Goal: Task Accomplishment & Management: Manage account settings

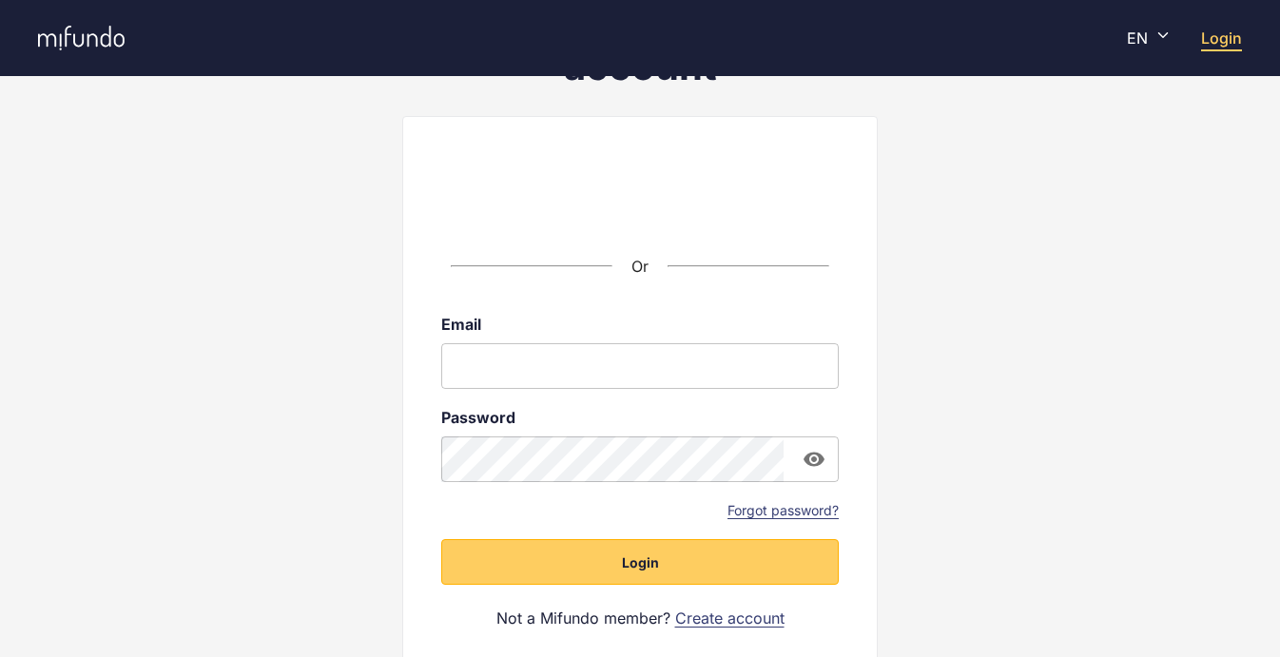
scroll to position [154, 0]
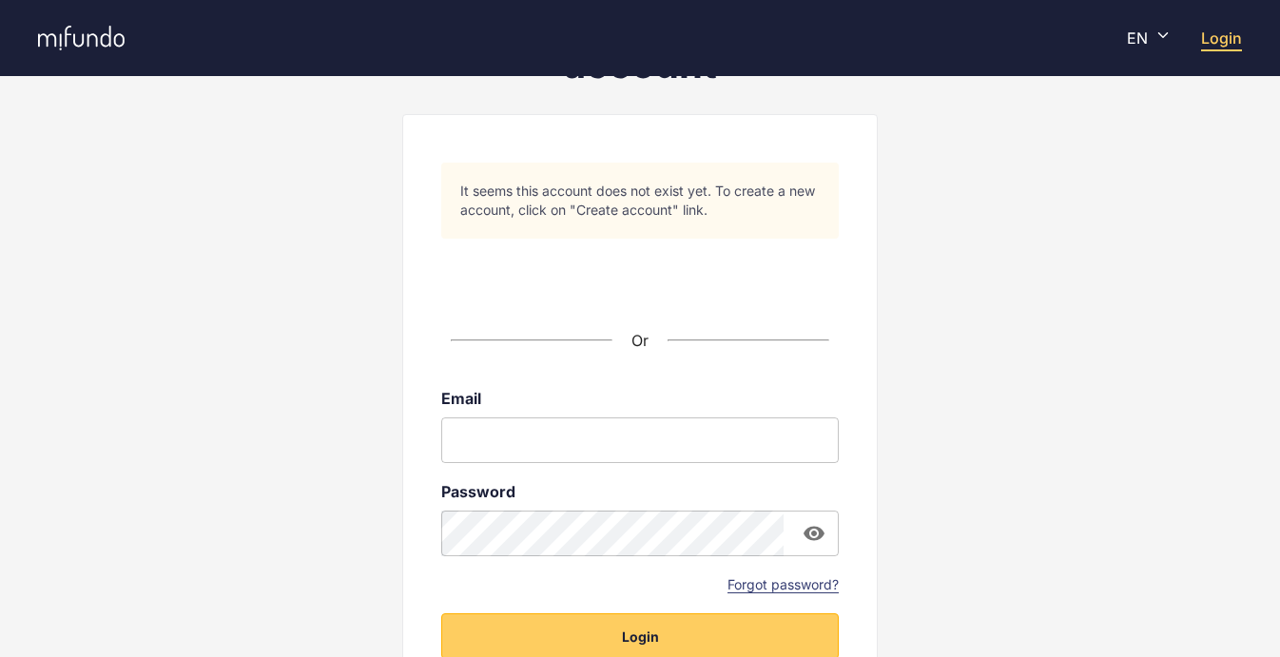
click at [523, 441] on input "email" at bounding box center [639, 440] width 397 height 46
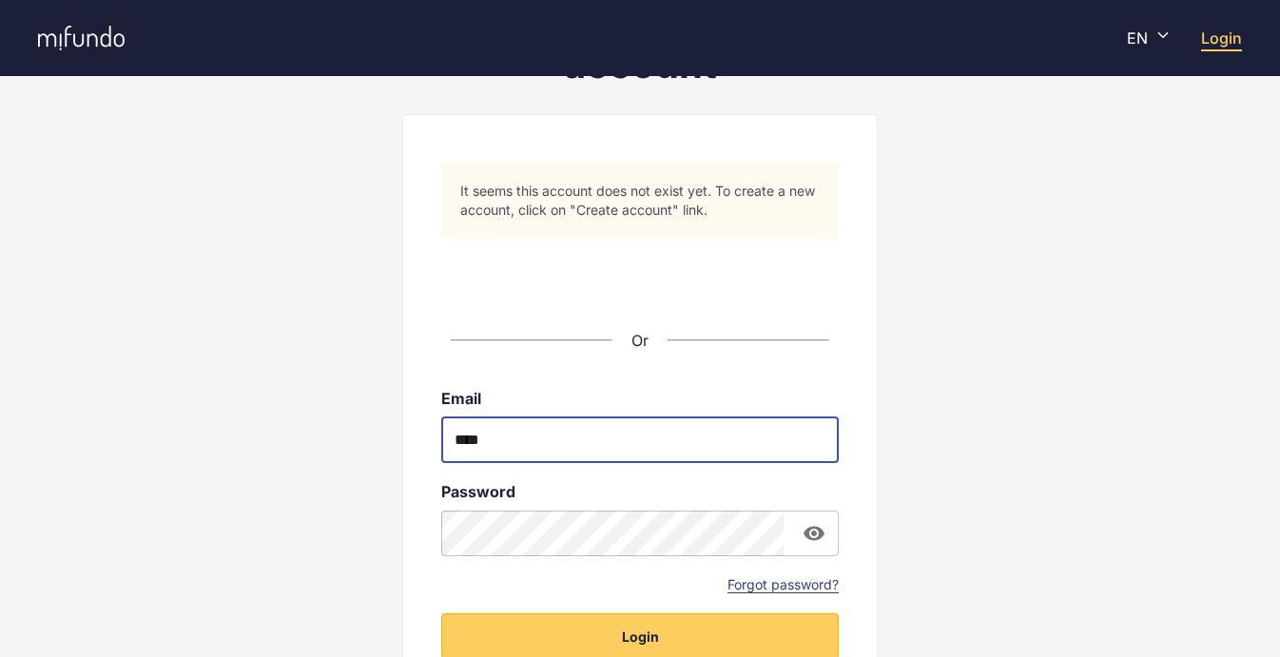
type input "**********"
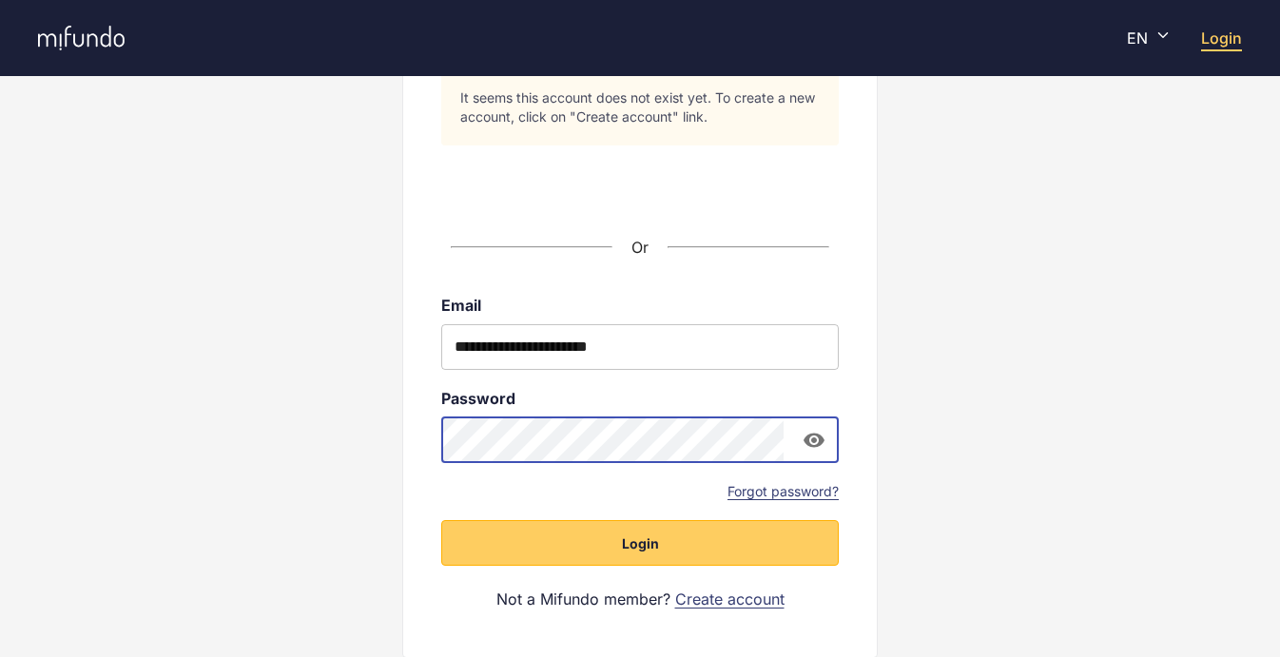
scroll to position [254, 0]
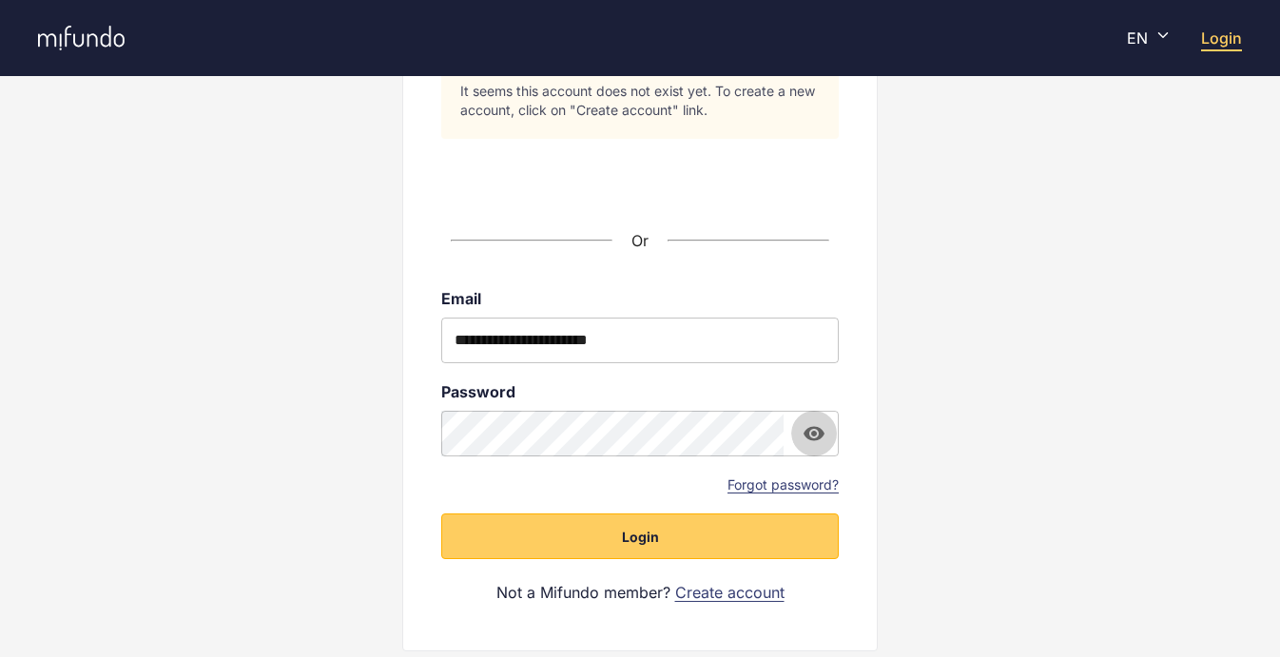
click at [811, 431] on icon "button" at bounding box center [814, 433] width 23 height 23
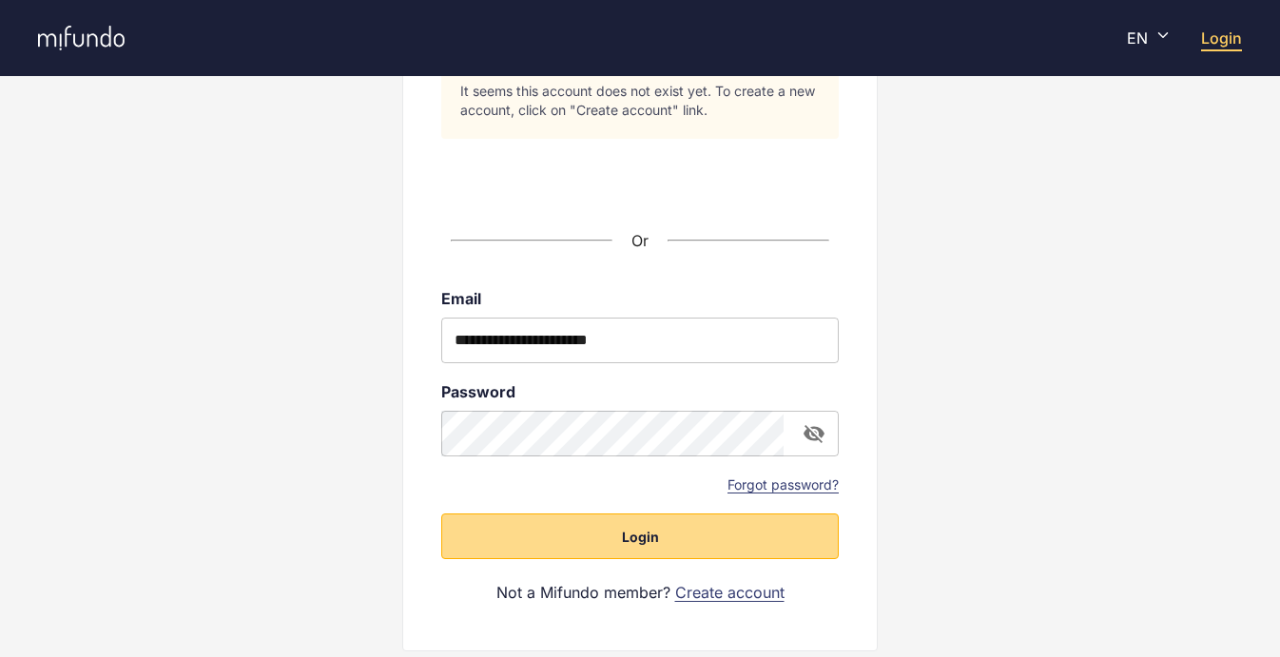
click at [591, 545] on button "Login" at bounding box center [639, 536] width 397 height 46
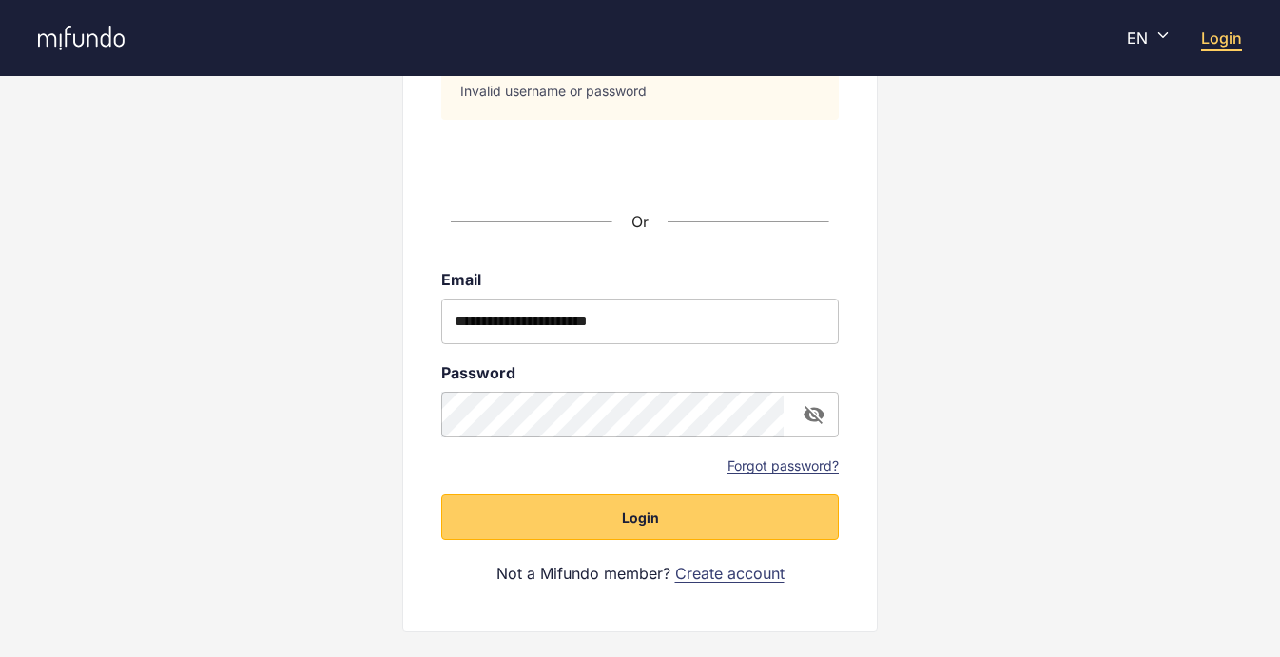
click at [756, 464] on link "Forgot password?" at bounding box center [782, 465] width 111 height 19
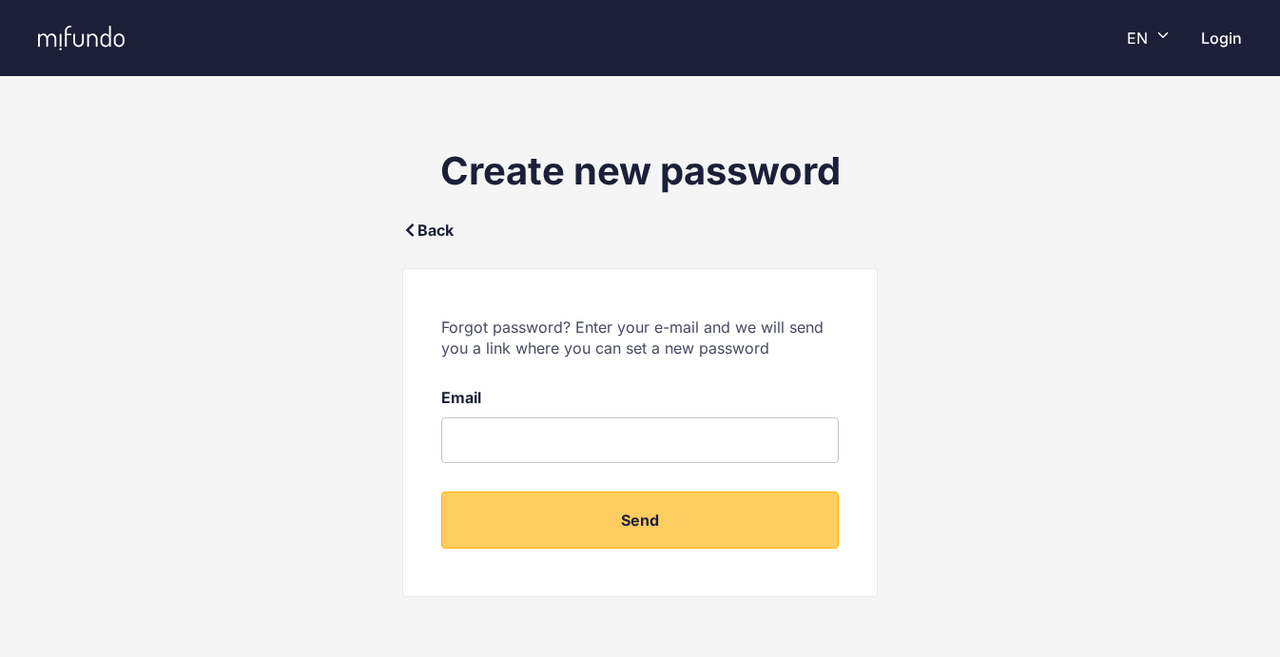
click at [571, 468] on form "Forgot password? Enter your e-mail and we will send you a link where you can se…" at bounding box center [639, 433] width 397 height 232
click at [548, 444] on input "email" at bounding box center [639, 440] width 397 height 46
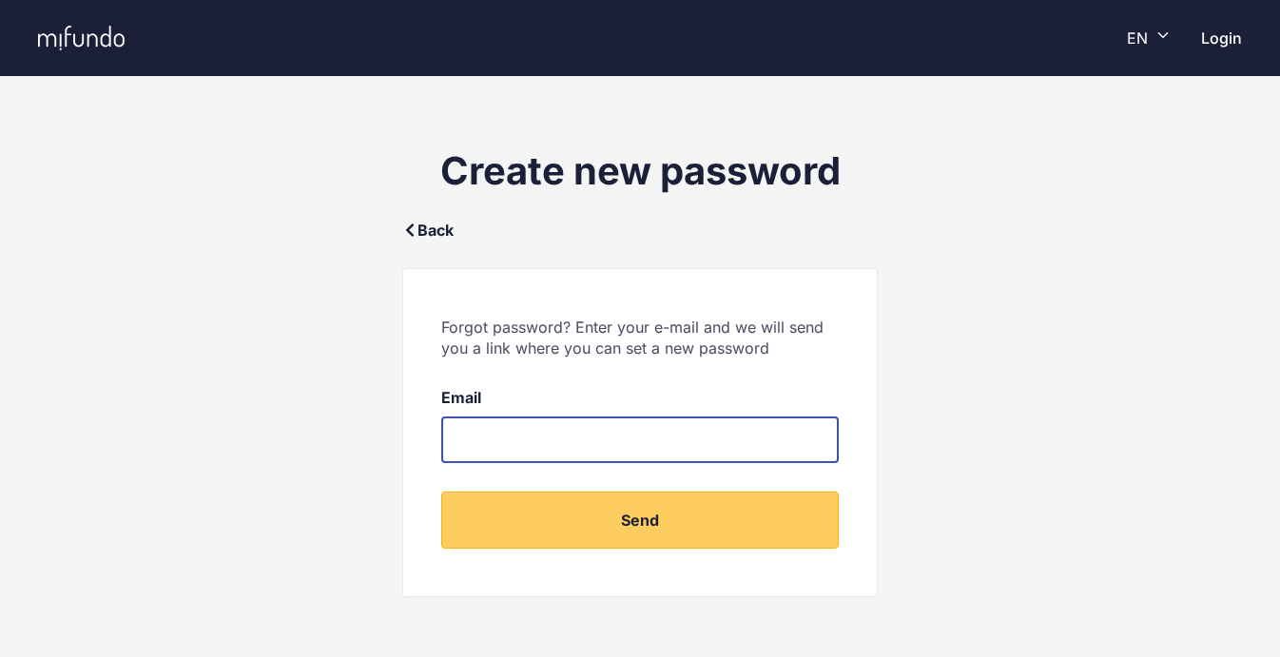
type input "**********"
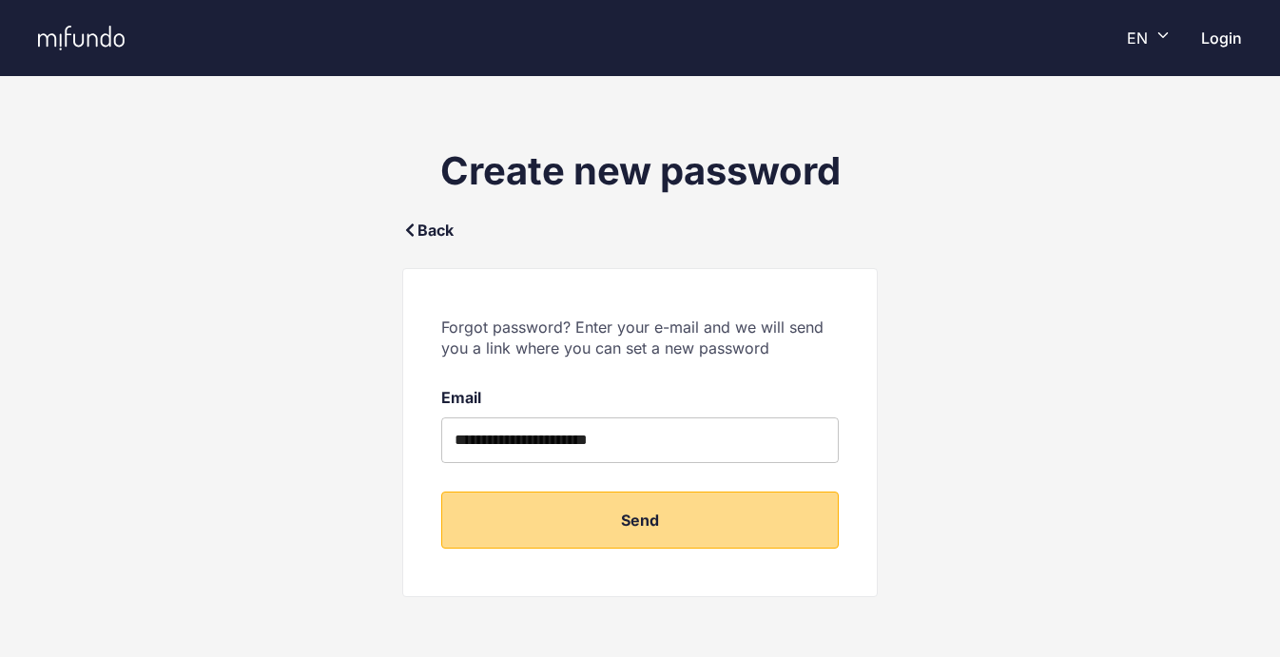
click at [615, 520] on button "Send" at bounding box center [639, 520] width 397 height 57
